Goal: Task Accomplishment & Management: Manage account settings

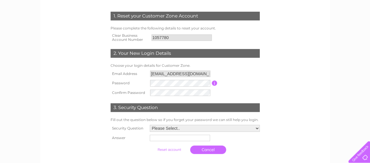
scroll to position [88, 0]
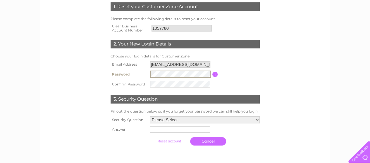
click at [245, 64] on table "Email Address petbeds@petsandleisure.co.uk Password Password must be at least 6…" at bounding box center [185, 74] width 152 height 29
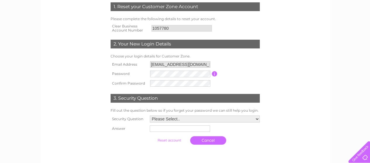
click at [260, 73] on td "Password must be at least 6 characters long" at bounding box center [239, 74] width 44 height 10
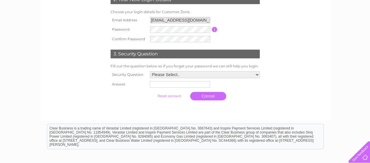
scroll to position [146, 0]
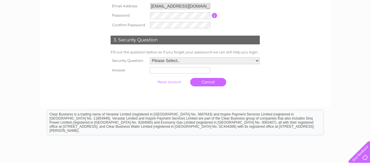
click at [249, 59] on select "Please Select.. In what town or city was your first job? In what town or city d…" at bounding box center [205, 60] width 110 height 7
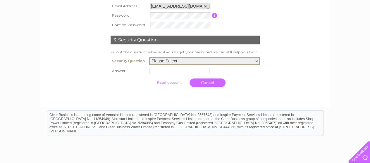
select select "1"
click at [149, 58] on select "Please Select.. In what town or city was your first job? In what town or city d…" at bounding box center [204, 61] width 110 height 8
click at [196, 72] on input "text" at bounding box center [179, 71] width 60 height 6
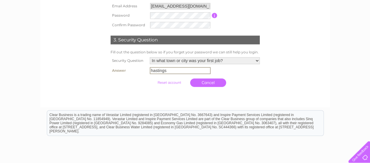
type input "hastings"
click at [245, 79] on td "Cancel" at bounding box center [204, 83] width 113 height 14
click at [171, 81] on input "submit" at bounding box center [169, 82] width 36 height 8
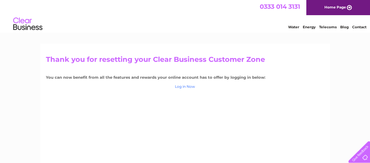
click at [181, 85] on link "Log in Now" at bounding box center [185, 86] width 20 height 4
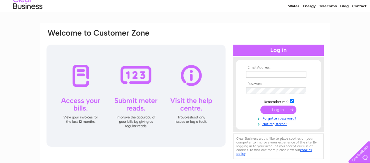
scroll to position [29, 0]
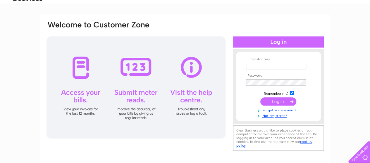
type input "petbeds@petsandleisure.co.uk"
click at [269, 100] on input "submit" at bounding box center [278, 102] width 36 height 8
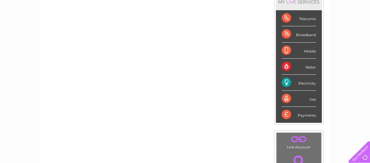
scroll to position [37, 0]
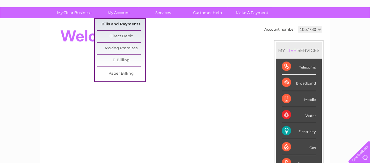
click at [119, 22] on link "Bills and Payments" at bounding box center [121, 25] width 48 height 12
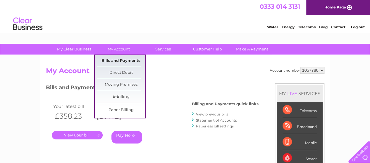
click at [116, 58] on link "Bills and Payments" at bounding box center [121, 61] width 48 height 12
